Goal: Communication & Community: Participate in discussion

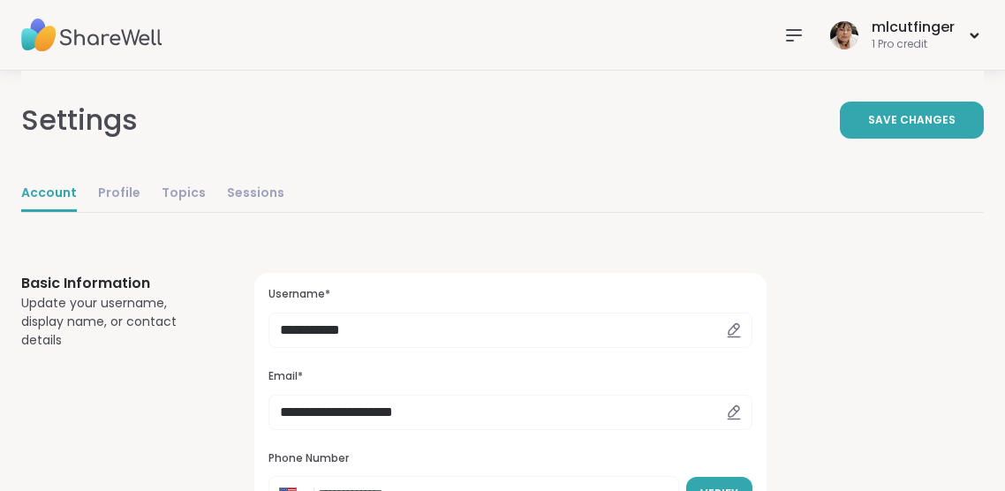
select select "**"
click at [264, 187] on link "Sessions" at bounding box center [255, 194] width 57 height 35
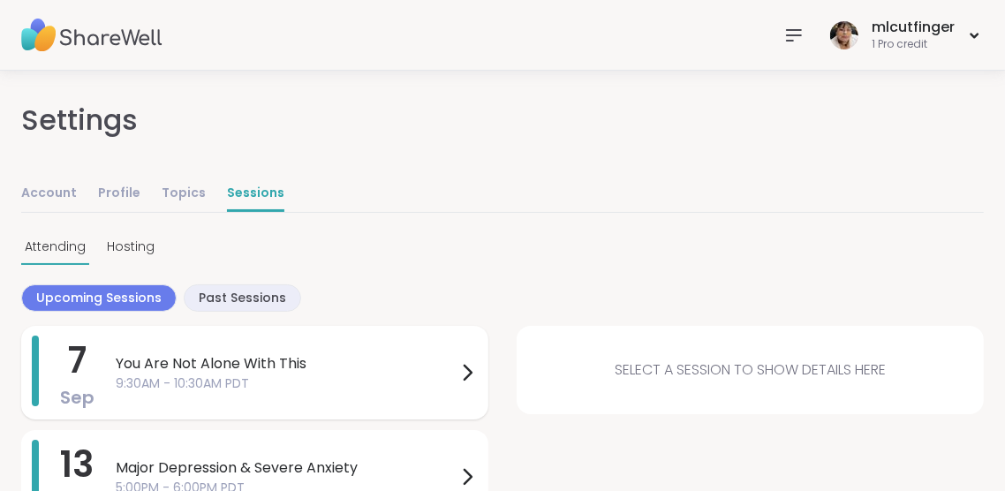
click at [355, 393] on div "7 Sep You Are Not Alone With This 9:30AM - 10:30AM PDT" at bounding box center [254, 373] width 467 height 94
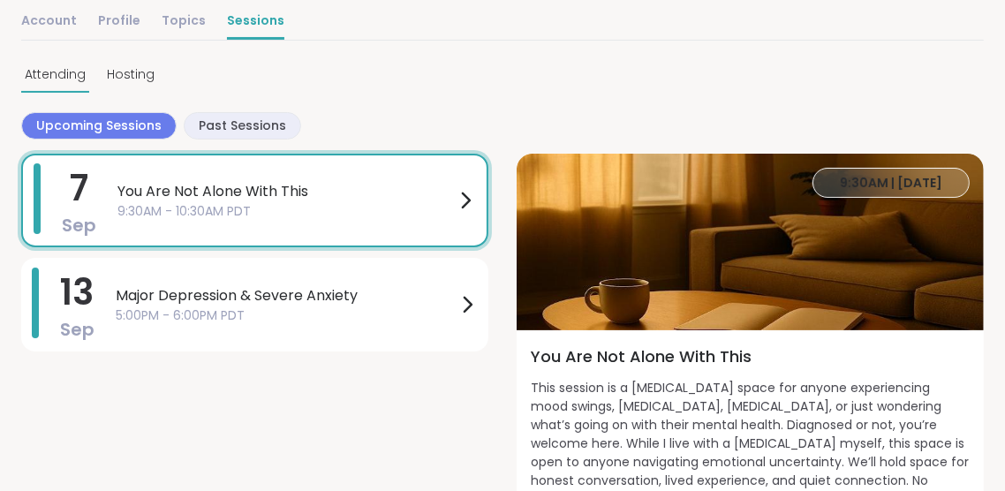
scroll to position [211, 0]
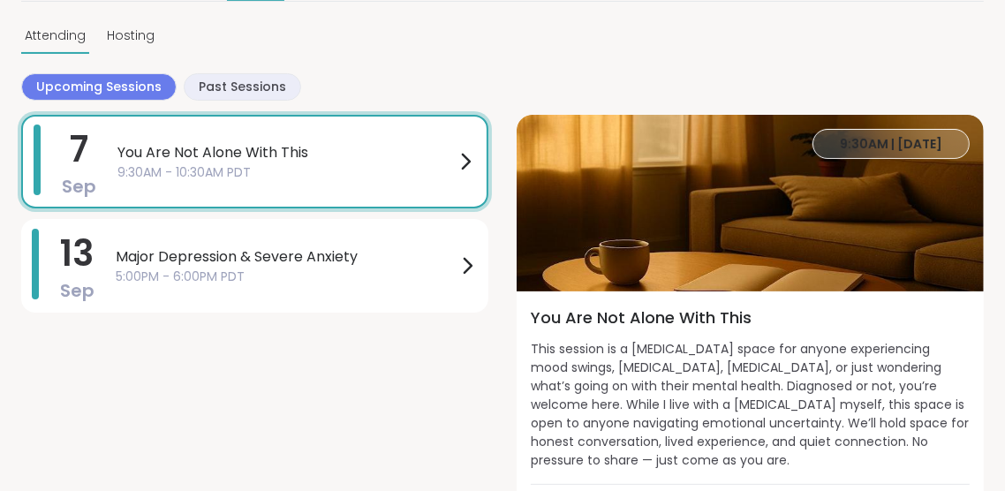
click at [463, 163] on icon at bounding box center [465, 161] width 21 height 21
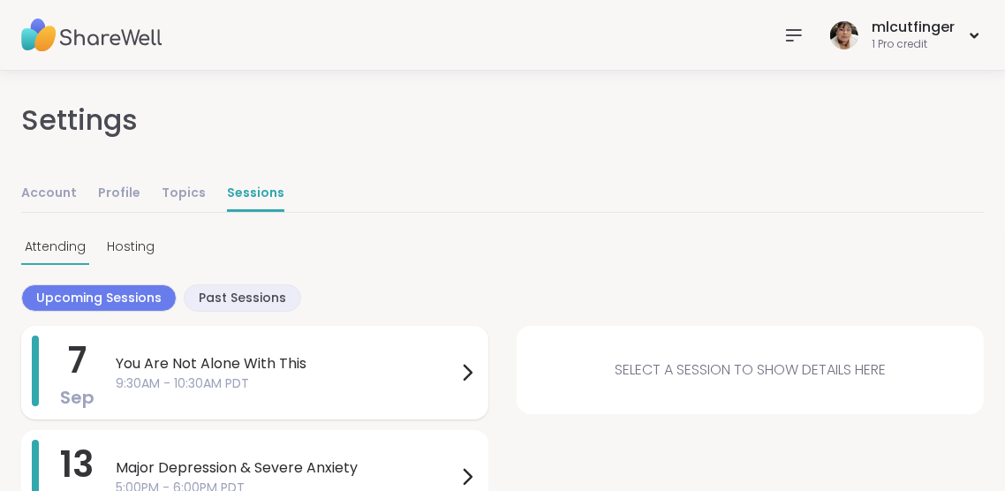
click at [444, 368] on span "You Are Not Alone With This" at bounding box center [286, 363] width 341 height 21
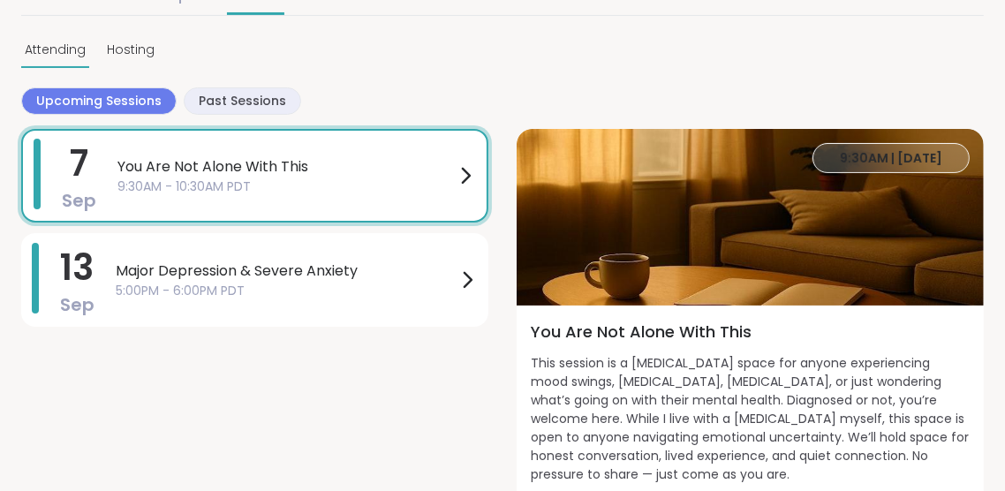
scroll to position [211, 0]
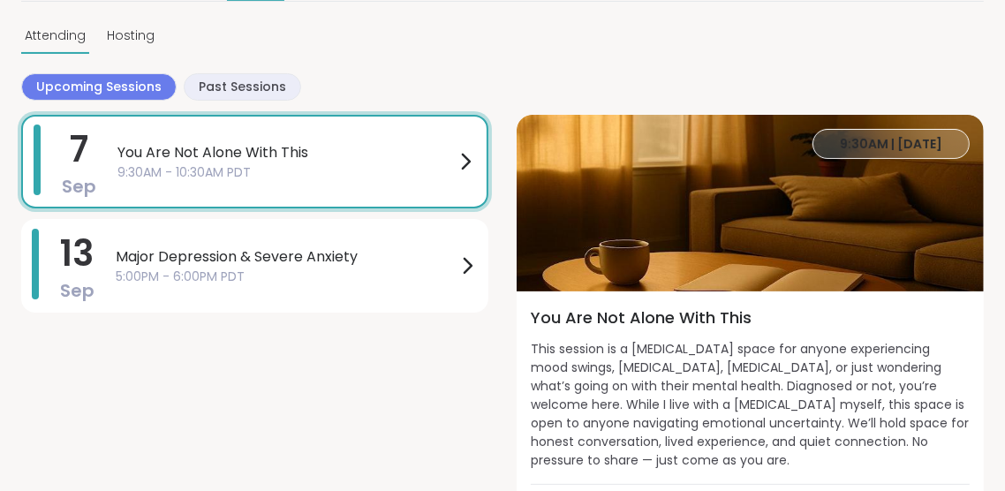
click at [637, 345] on span "This session is a [MEDICAL_DATA] space for anyone experiencing mood swings, [ME…" at bounding box center [750, 405] width 439 height 130
click at [645, 314] on h4 "You Are Not Alone With This" at bounding box center [750, 318] width 439 height 24
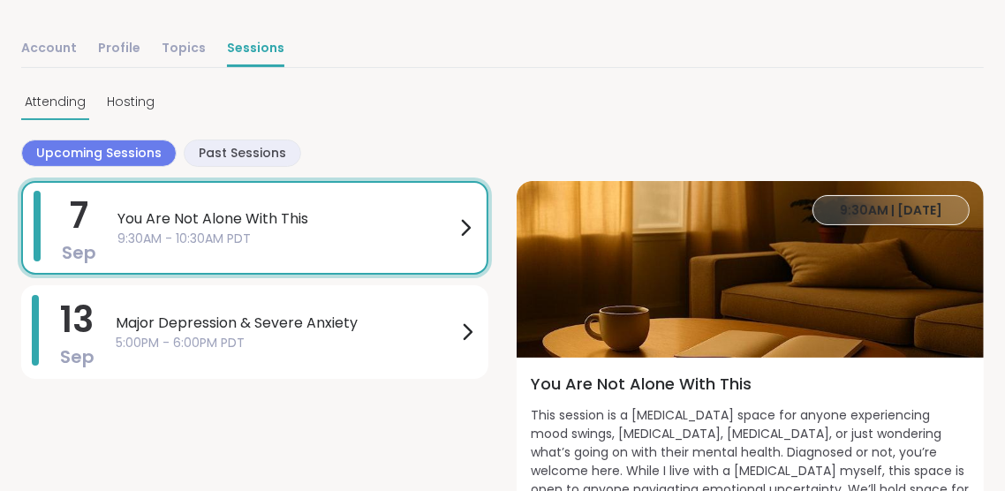
scroll to position [85, 0]
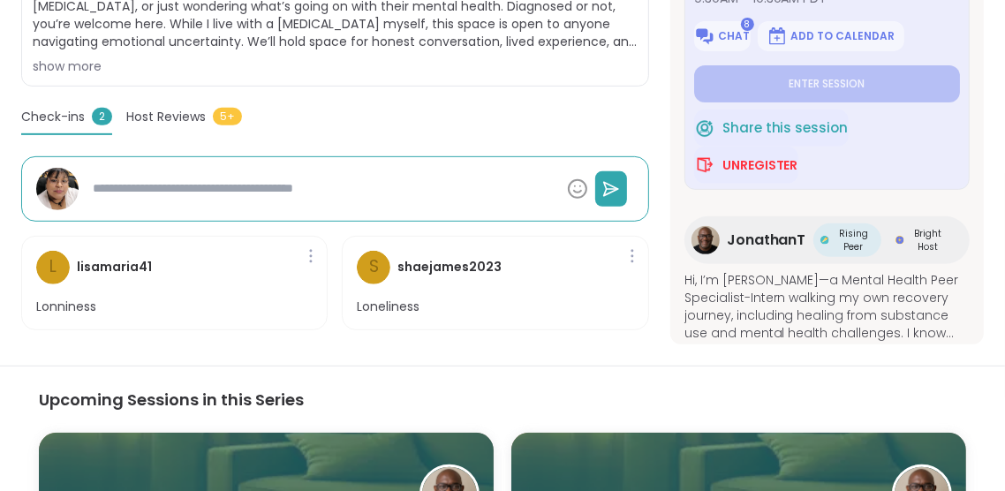
scroll to position [499, 0]
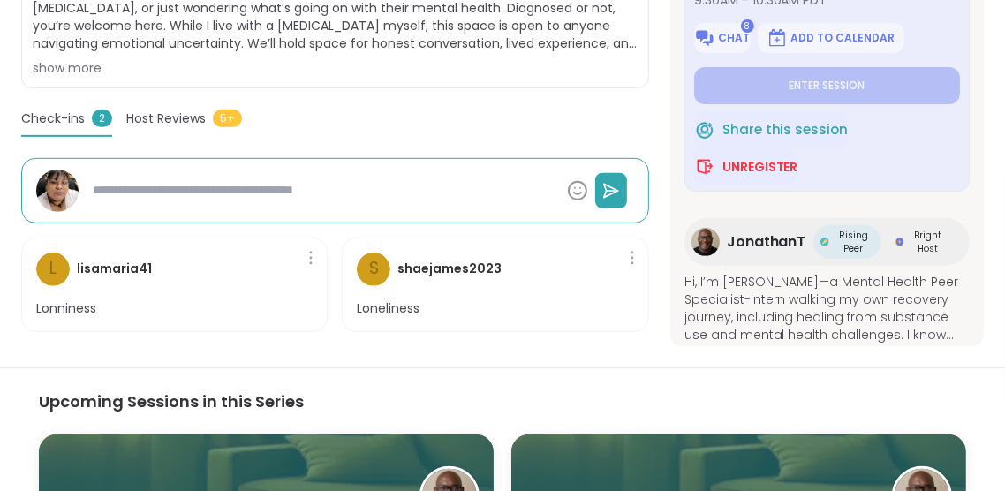
click at [811, 278] on span "Hi, I’m [PERSON_NAME]—a Mental Health Peer Specialist-Intern walking my own rec…" at bounding box center [827, 308] width 285 height 71
click at [960, 277] on span "Hi, I’m [PERSON_NAME]—a Mental Health Peer Specialist-Intern walking my own rec…" at bounding box center [827, 308] width 285 height 71
click at [724, 344] on span "show more" at bounding box center [827, 353] width 285 height 18
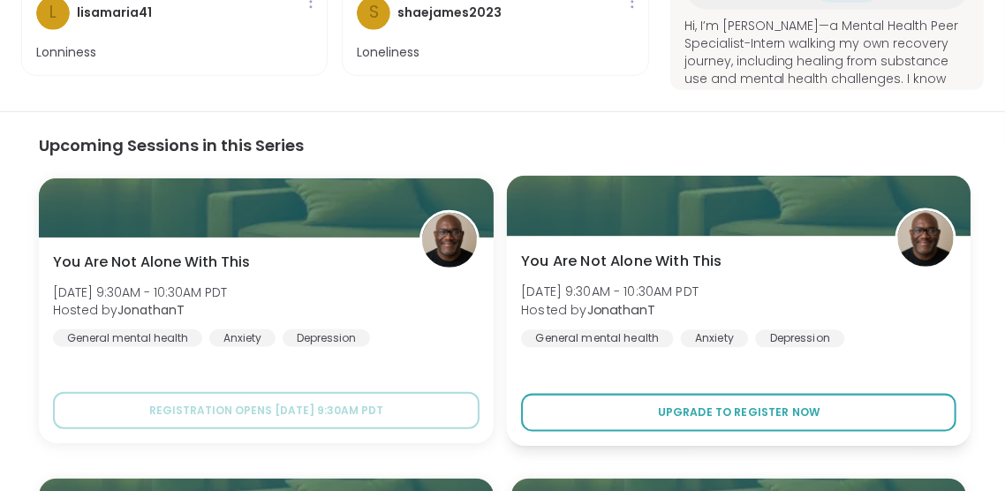
scroll to position [755, 0]
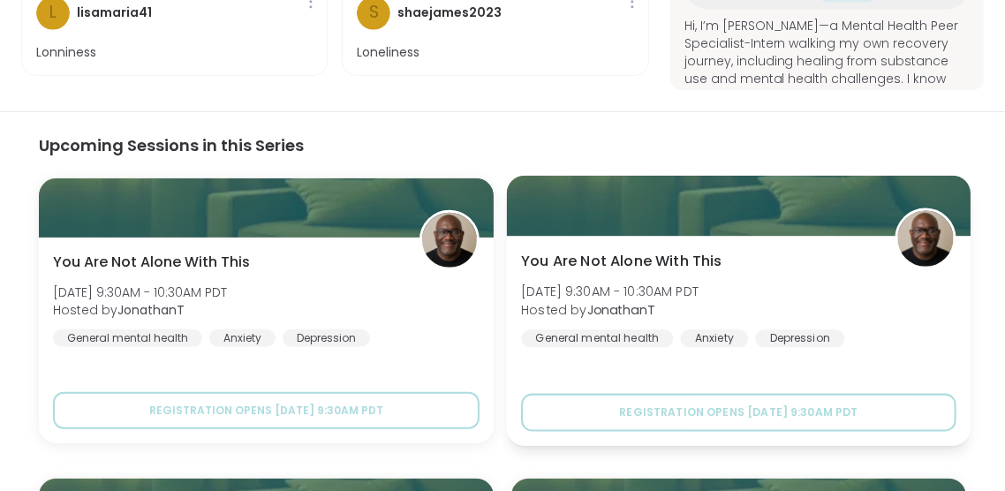
click at [547, 300] on span "[DATE] 9:30AM - 10:30AM PDT" at bounding box center [610, 292] width 178 height 18
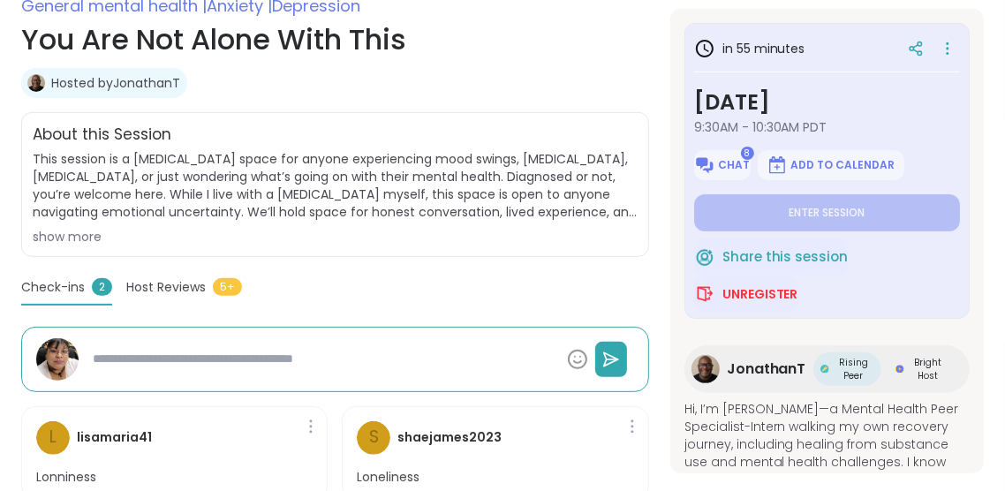
scroll to position [330, 0]
click at [713, 155] on img at bounding box center [704, 165] width 21 height 21
type textarea "*"
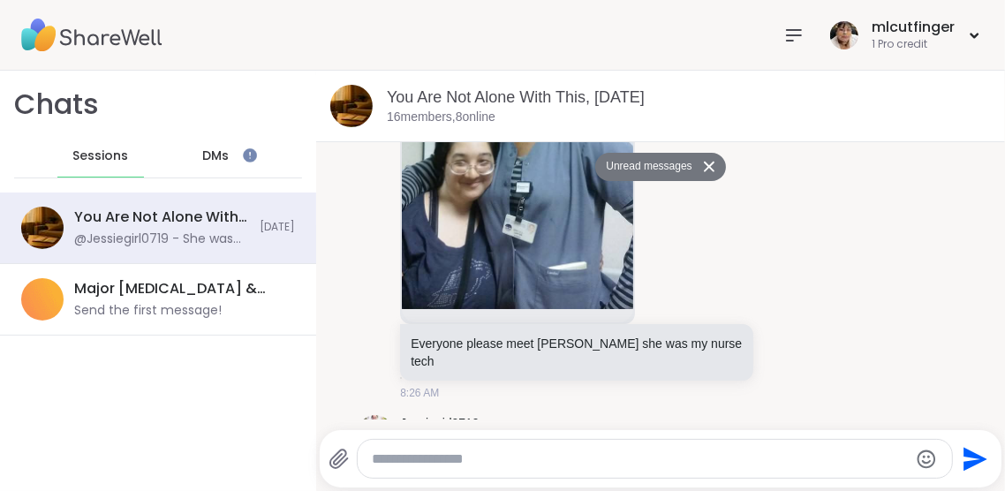
scroll to position [2293, 0]
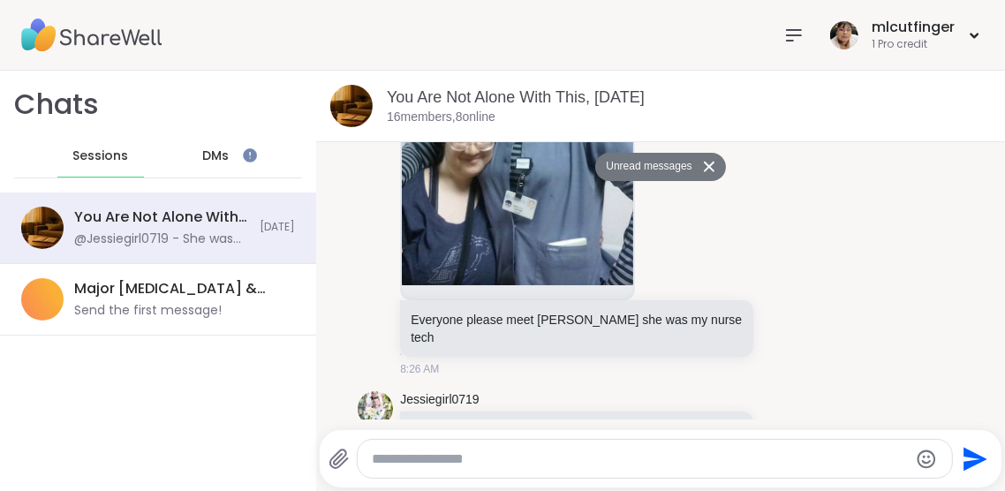
click at [222, 159] on span "DMs" at bounding box center [215, 157] width 27 height 18
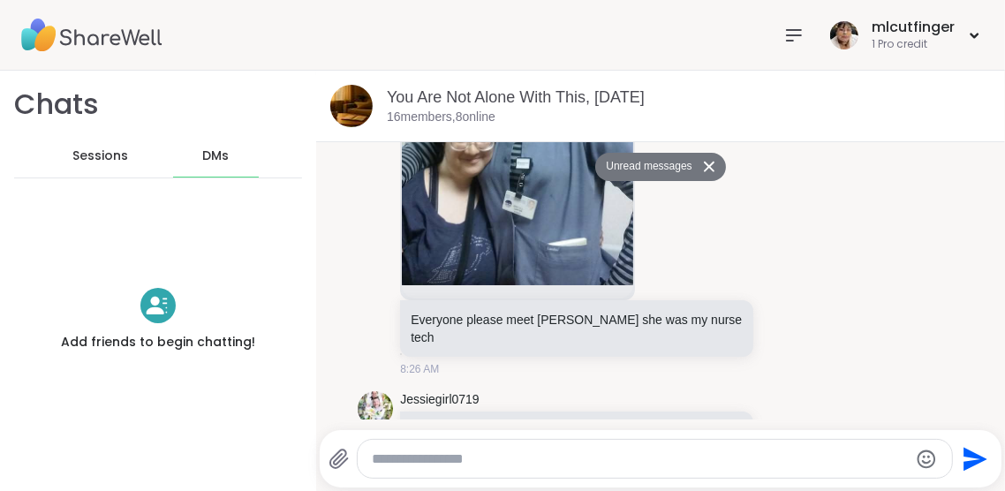
click at [112, 159] on span "Sessions" at bounding box center [100, 157] width 56 height 18
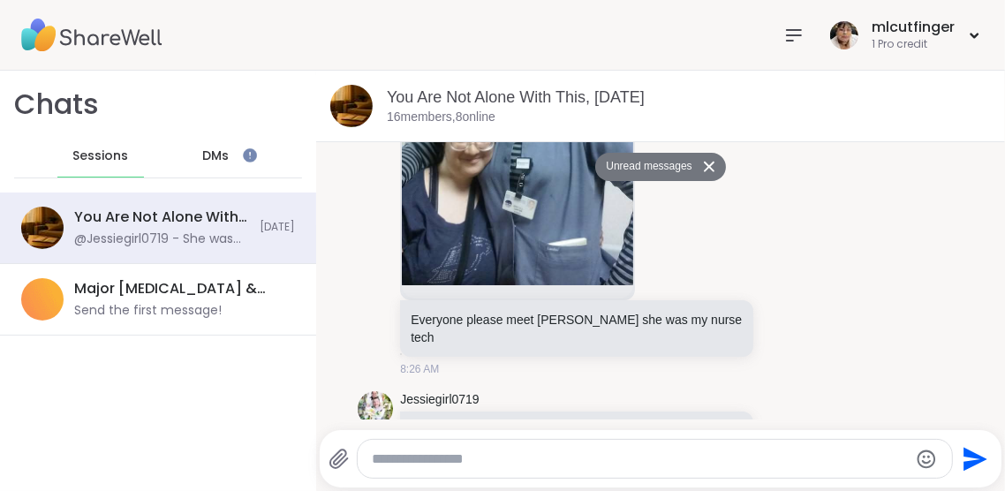
click at [104, 163] on span "Sessions" at bounding box center [100, 157] width 56 height 18
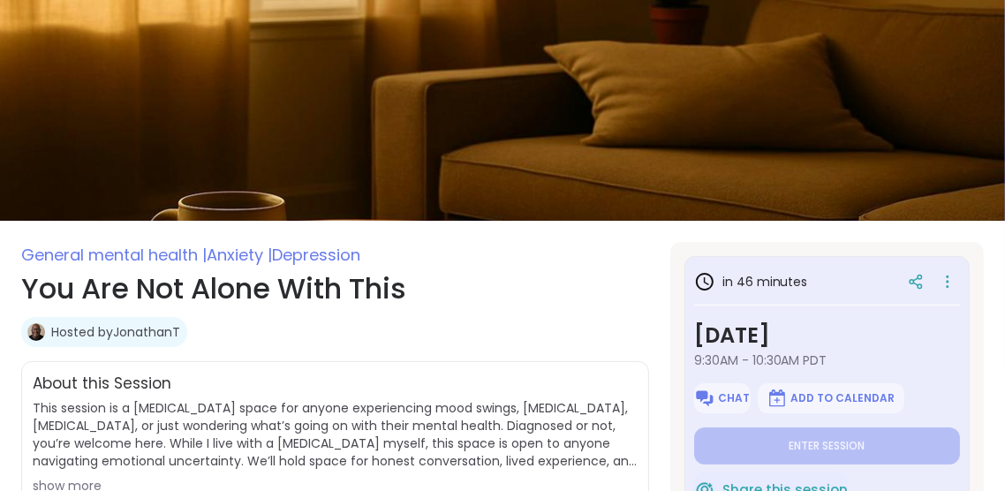
scroll to position [7, 0]
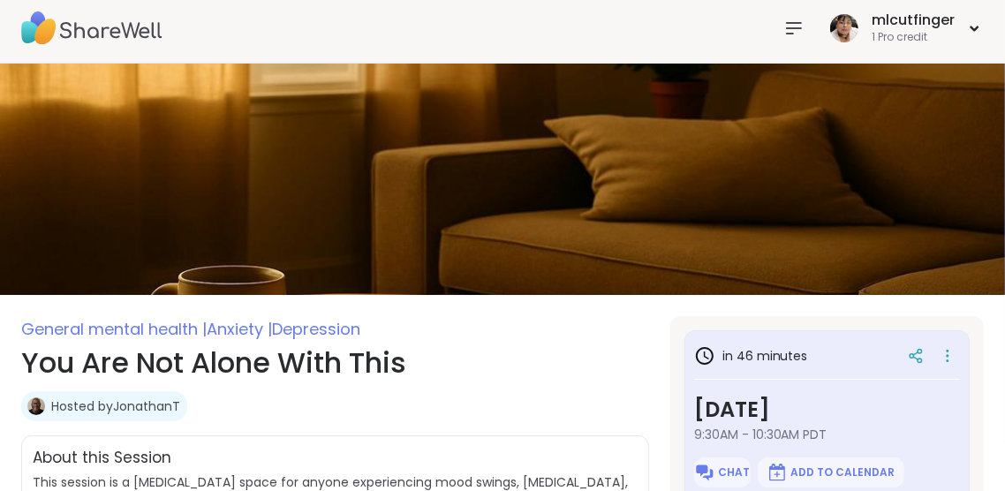
type textarea "*"
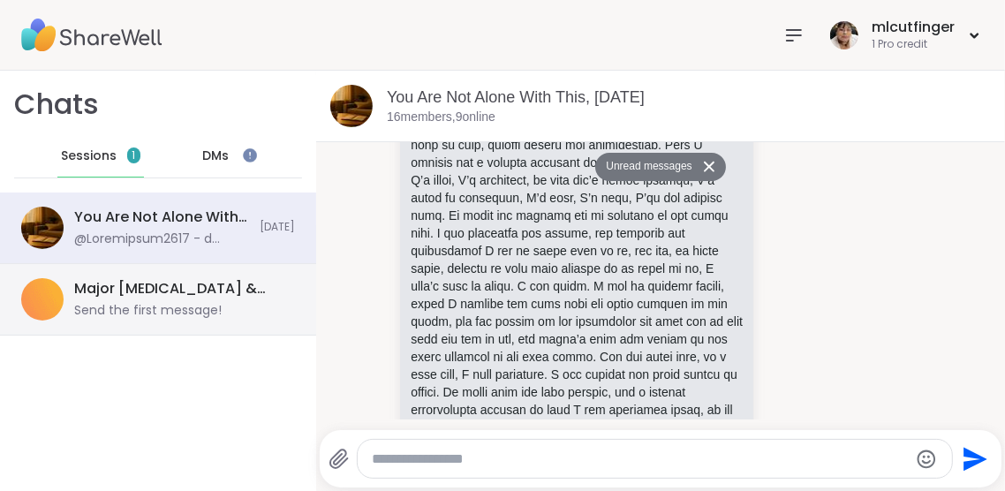
click at [267, 312] on div "Major Depression & Severe Anxiety, Sep 06 Send the first message!" at bounding box center [179, 299] width 210 height 41
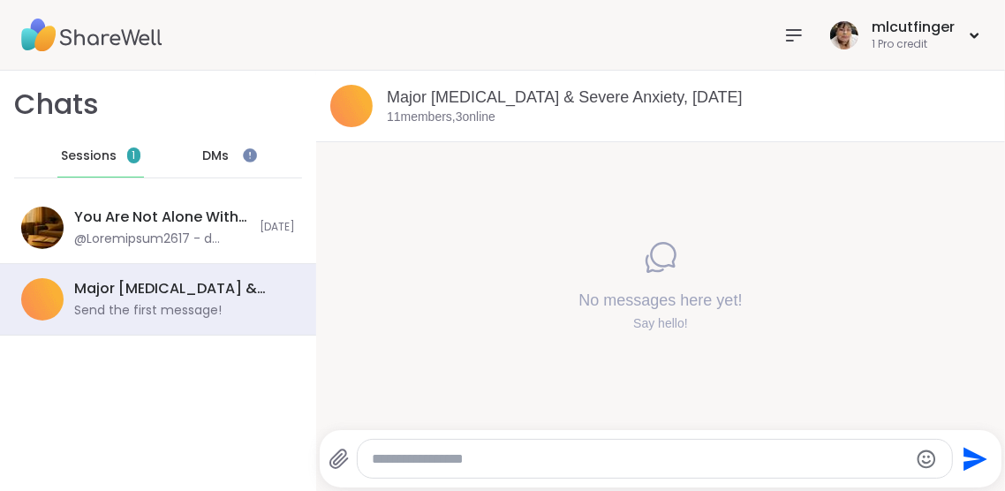
click at [455, 107] on div "Major Depression & Severe Anxiety, Sep 06" at bounding box center [689, 98] width 604 height 22
click at [435, 94] on link "Major Depression & Severe Anxiety, Sep 06" at bounding box center [565, 97] width 356 height 18
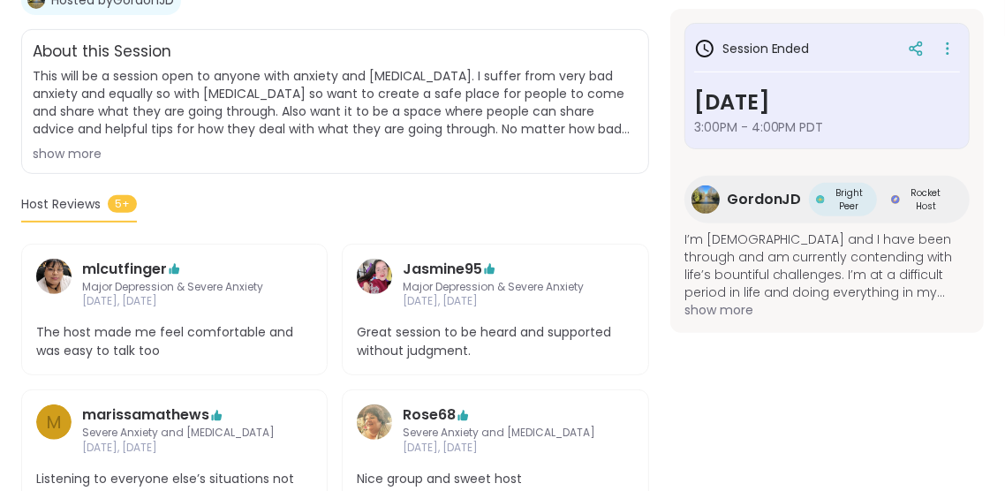
scroll to position [411, 0]
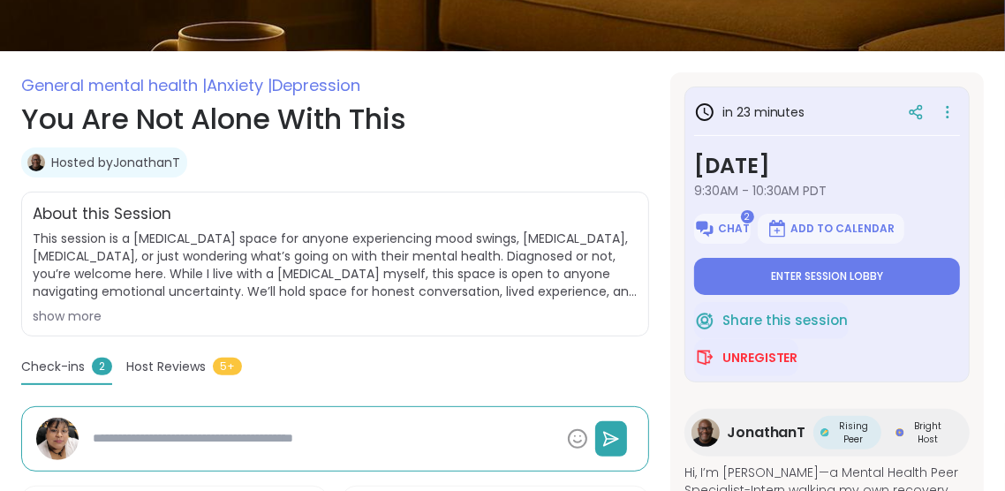
scroll to position [251, 0]
click at [929, 285] on button "Enter session lobby" at bounding box center [827, 276] width 266 height 37
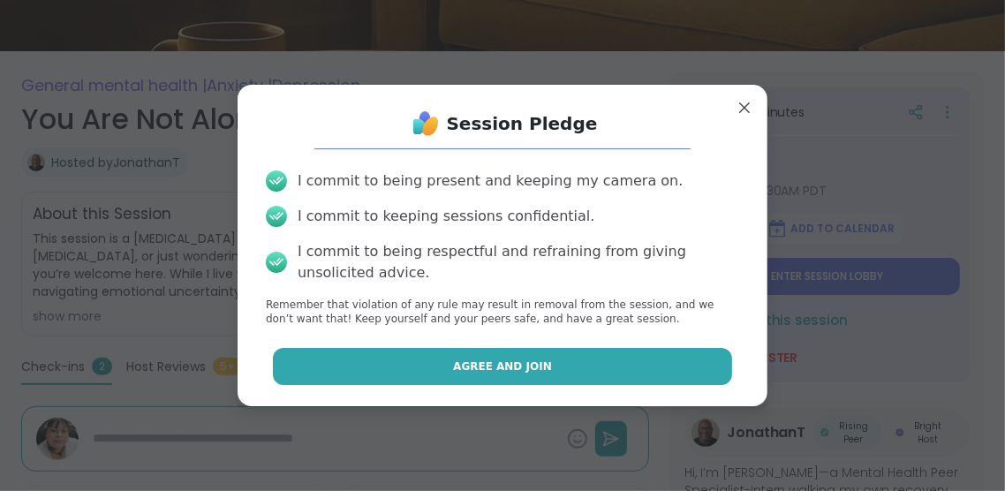
click at [664, 385] on button "Agree and Join" at bounding box center [503, 366] width 460 height 37
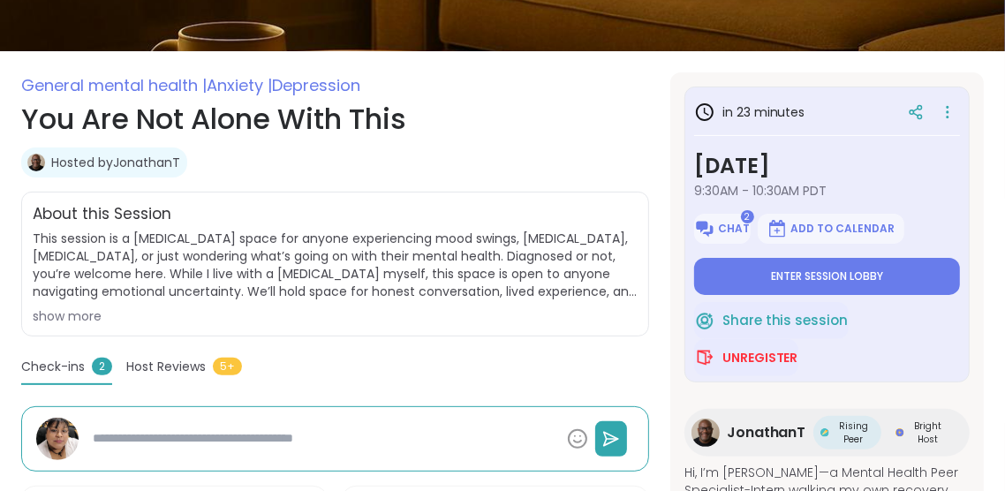
type textarea "*"
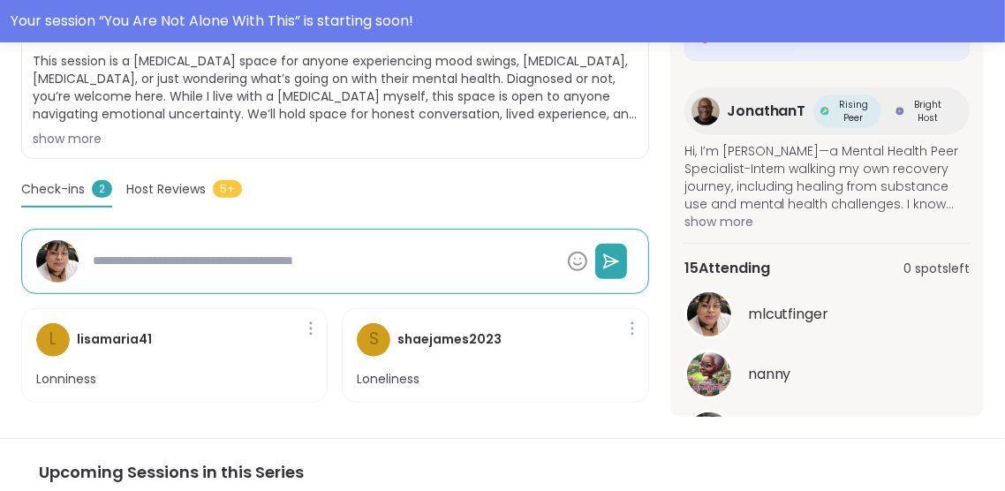
scroll to position [226, 0]
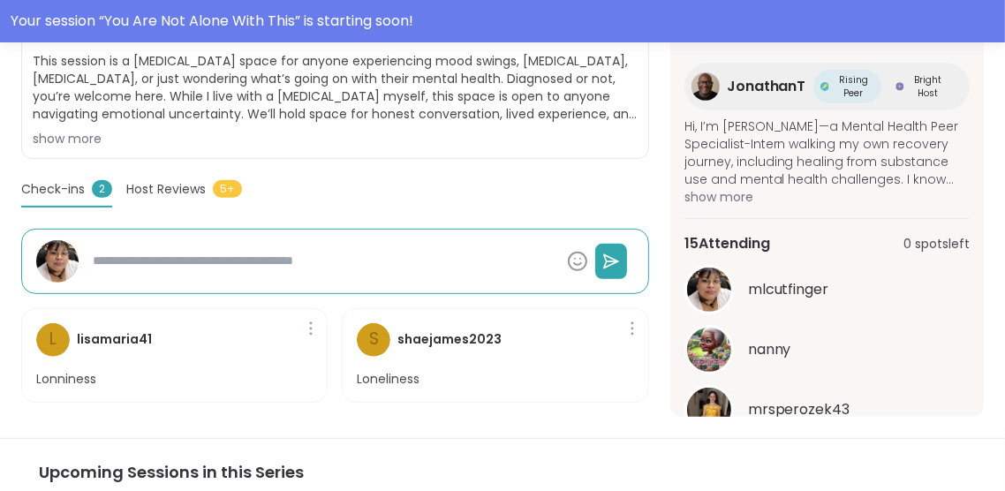
click at [834, 445] on button "See All" at bounding box center [828, 454] width 40 height 19
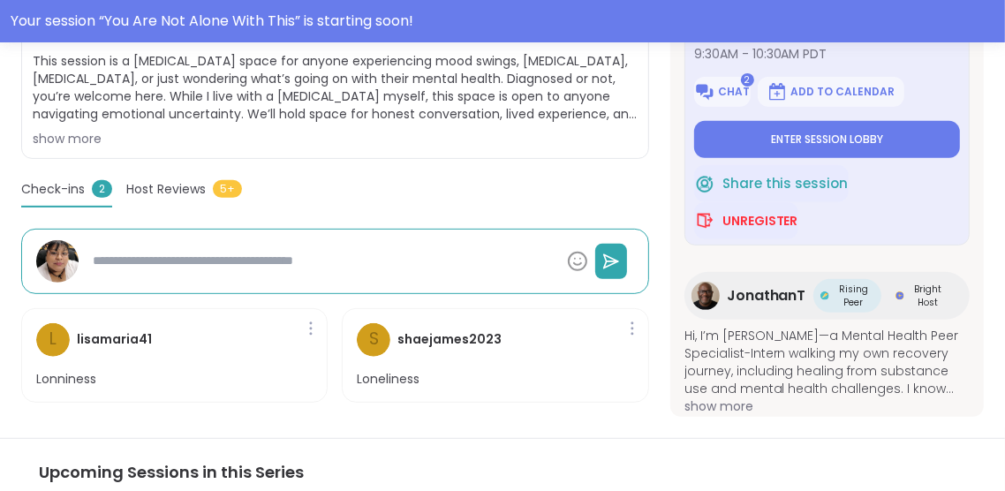
scroll to position [0, 0]
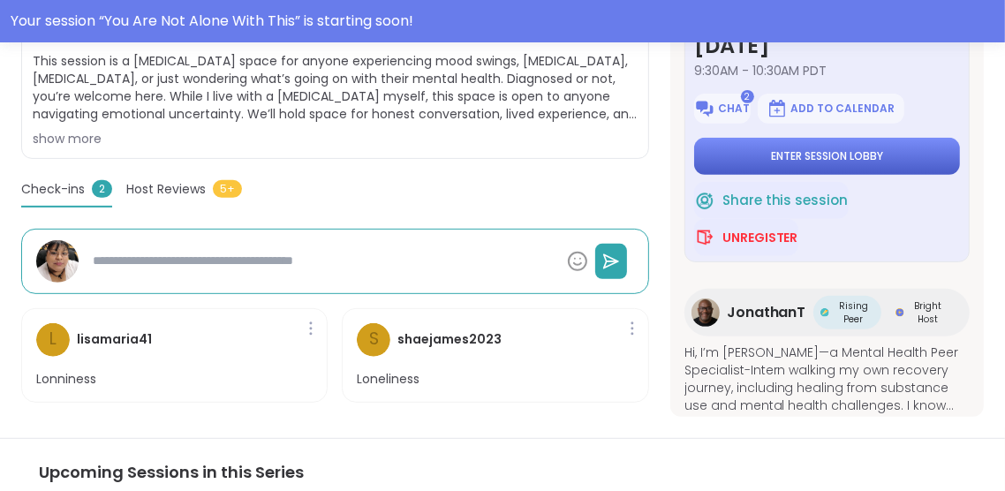
click at [923, 138] on button "Enter session lobby" at bounding box center [827, 156] width 266 height 37
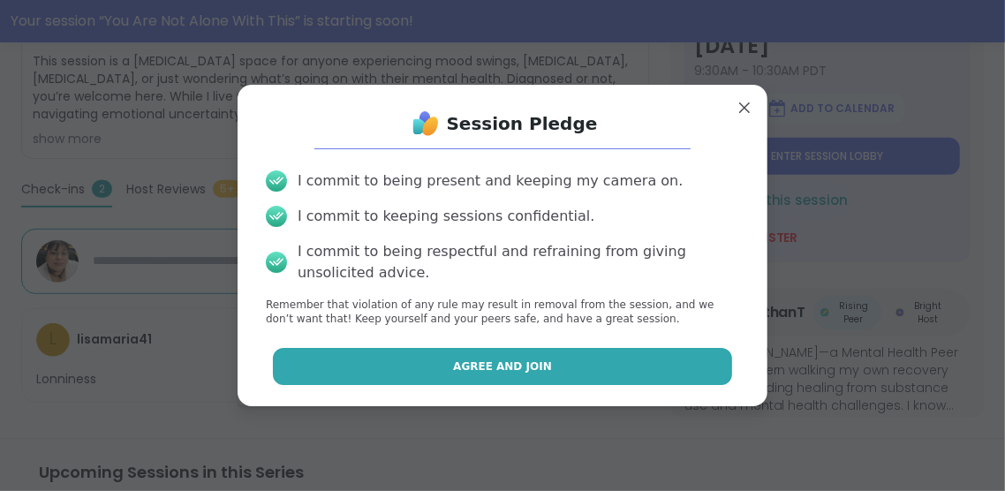
click at [671, 385] on button "Agree and Join" at bounding box center [503, 366] width 460 height 37
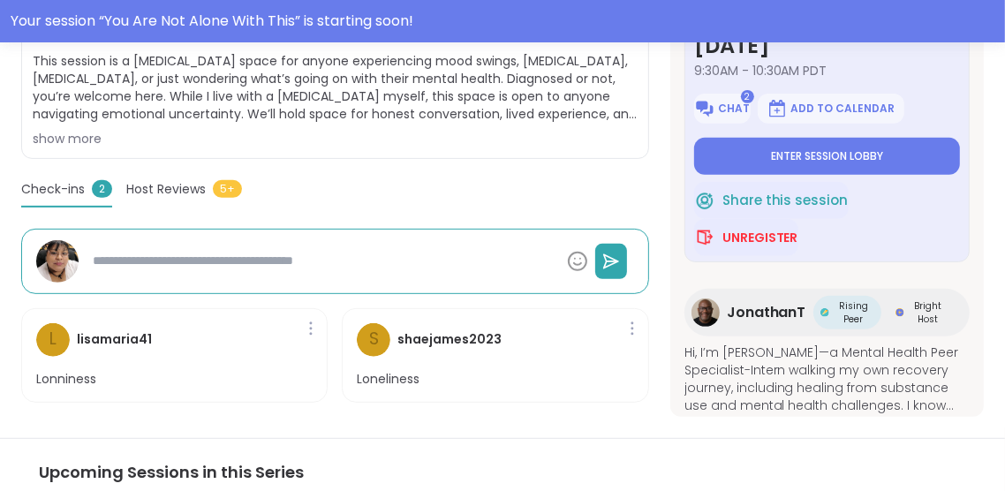
type textarea "*"
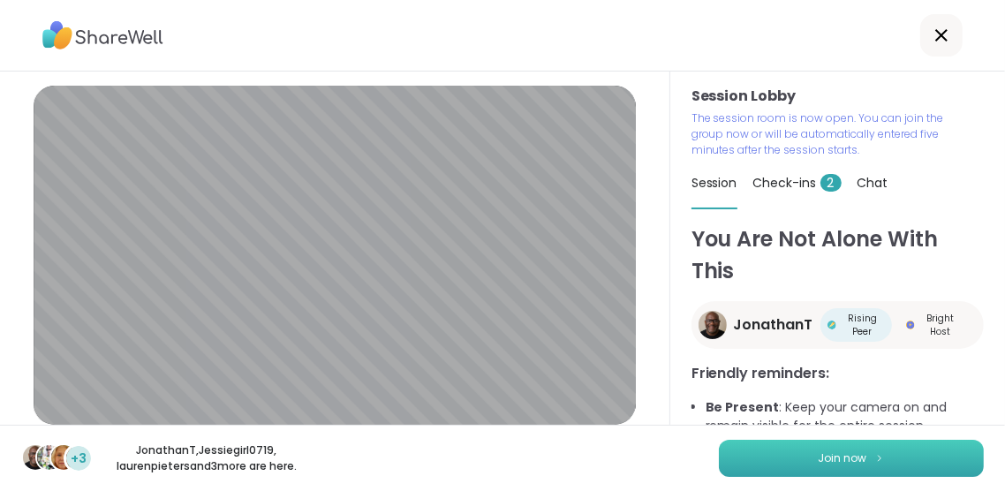
click at [880, 477] on button "Join now" at bounding box center [851, 458] width 265 height 37
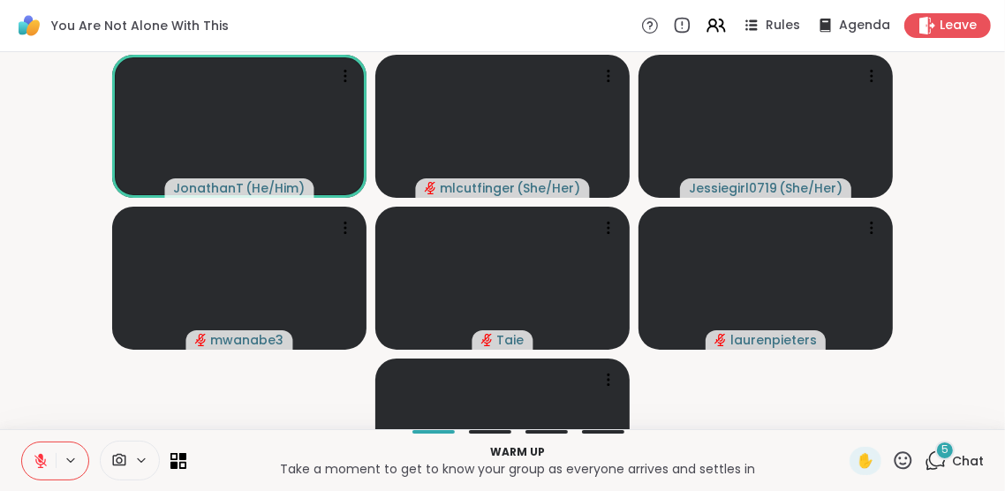
click at [53, 480] on button at bounding box center [39, 461] width 34 height 37
